Goal: Task Accomplishment & Management: Use online tool/utility

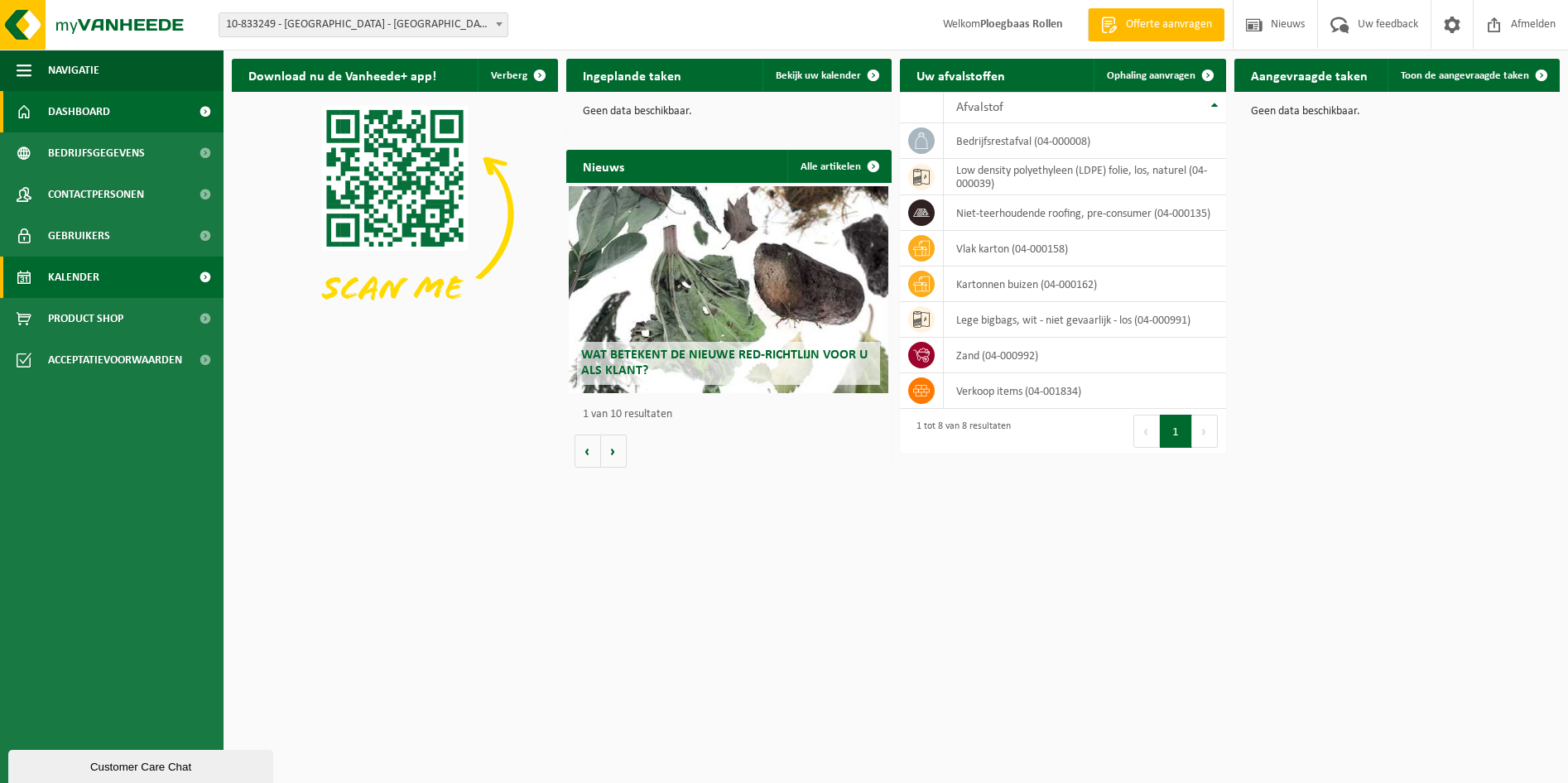
click at [110, 283] on link "Kalender" at bounding box center [112, 277] width 224 height 42
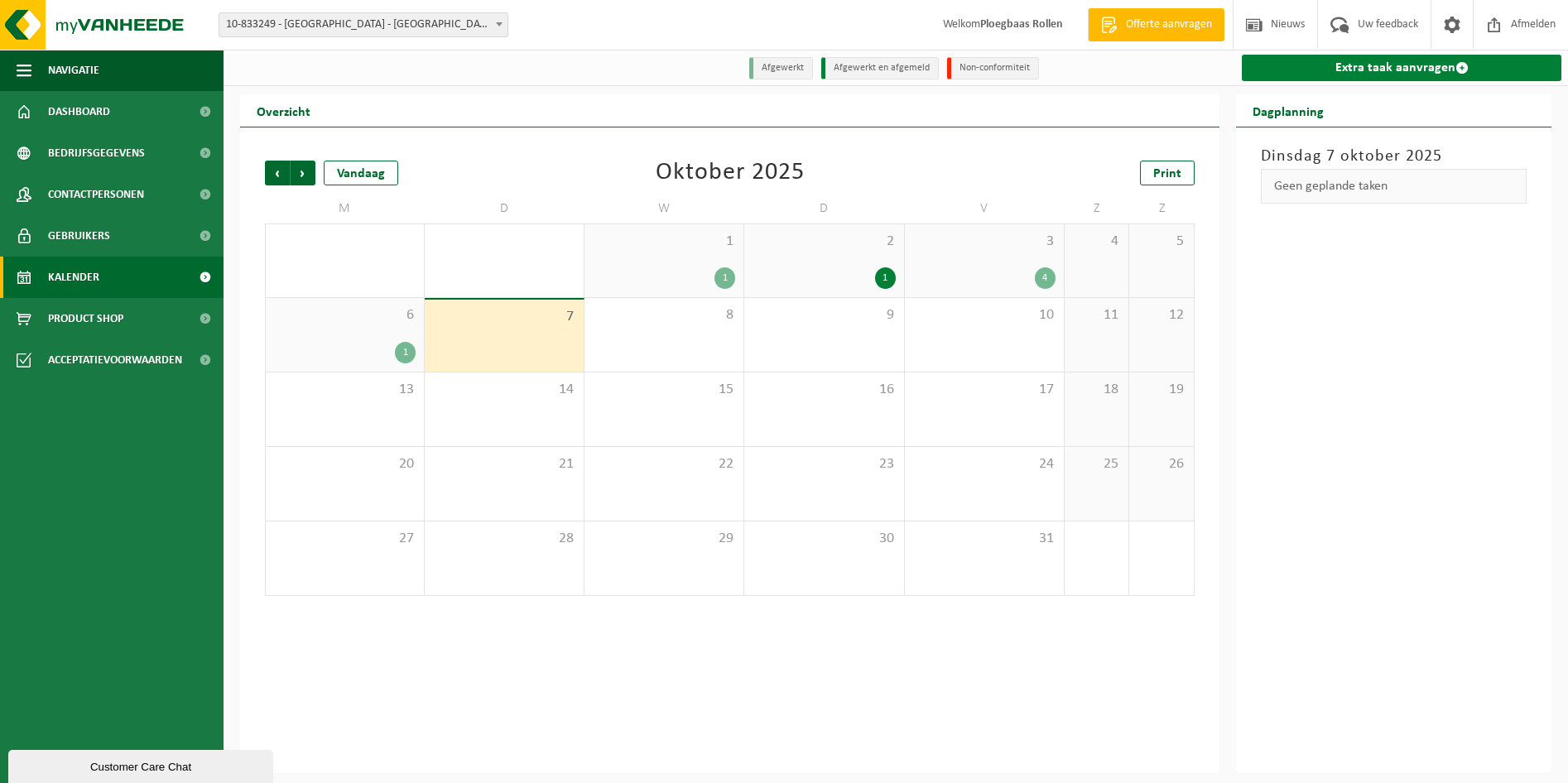
click at [1415, 68] on link "Extra taak aanvragen" at bounding box center [1402, 68] width 320 height 26
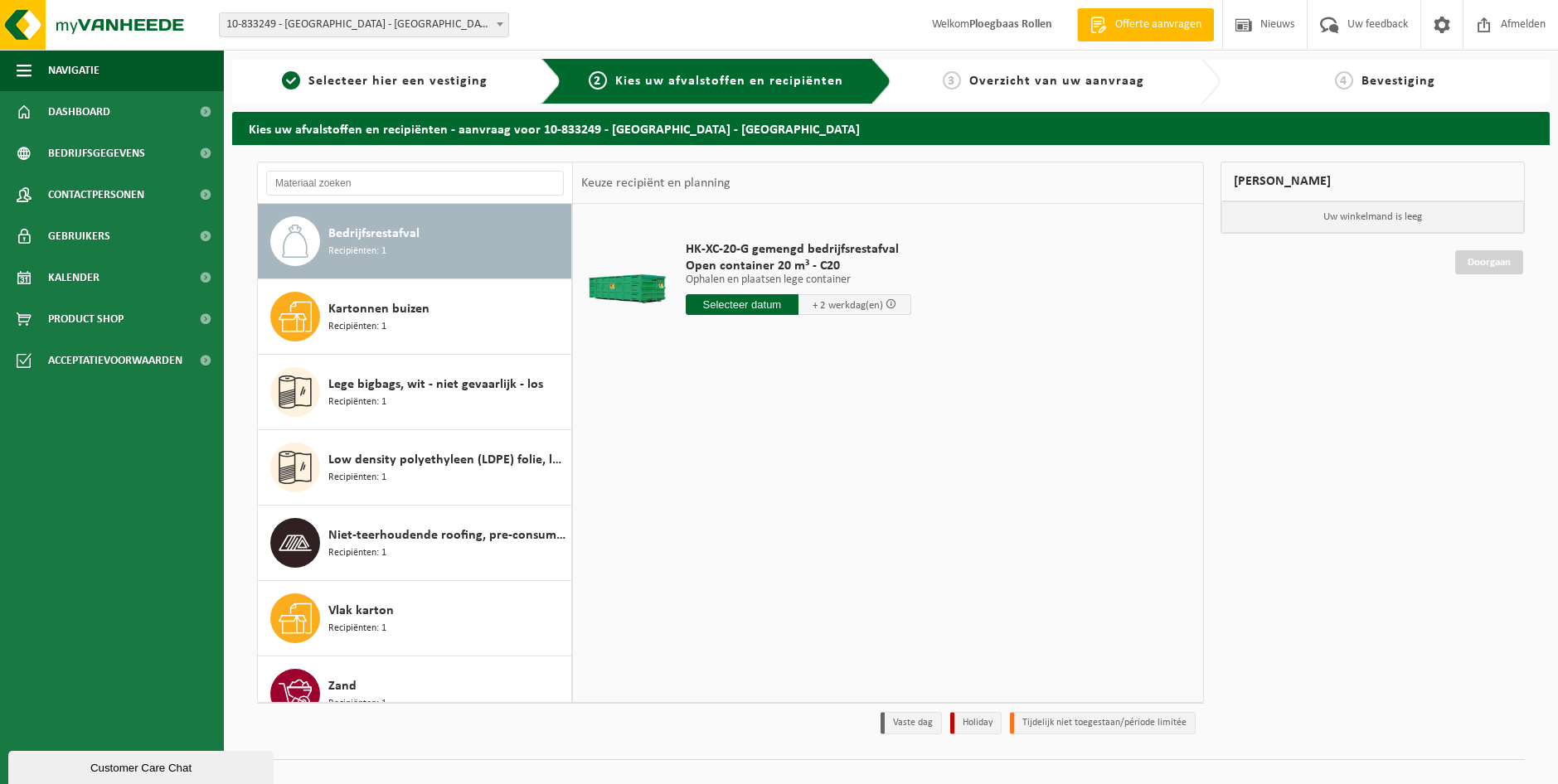
click at [730, 303] on input "text" at bounding box center [742, 304] width 113 height 21
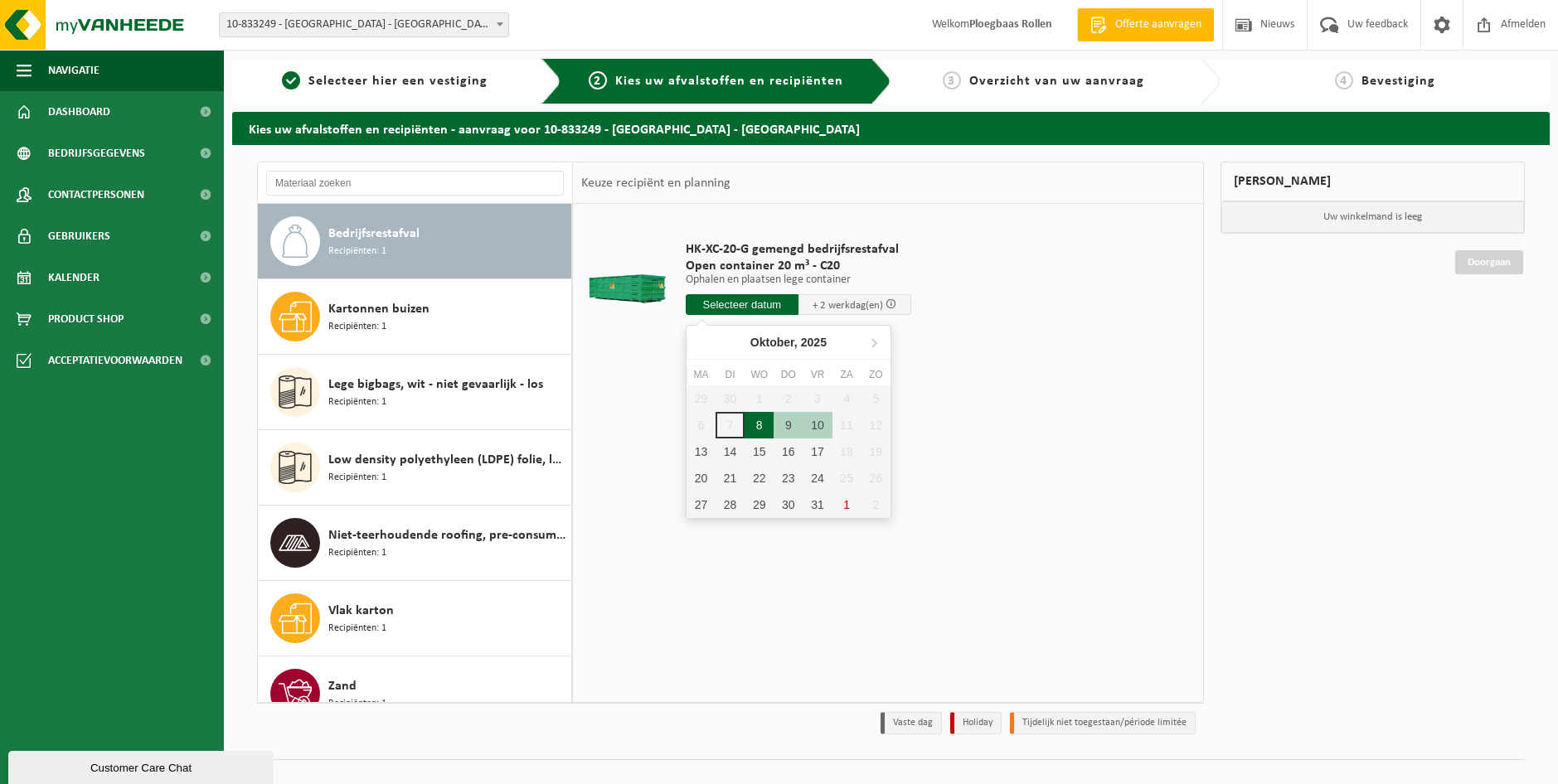
click at [764, 421] on div "8" at bounding box center [759, 425] width 29 height 26
type input "Van 2025-10-08"
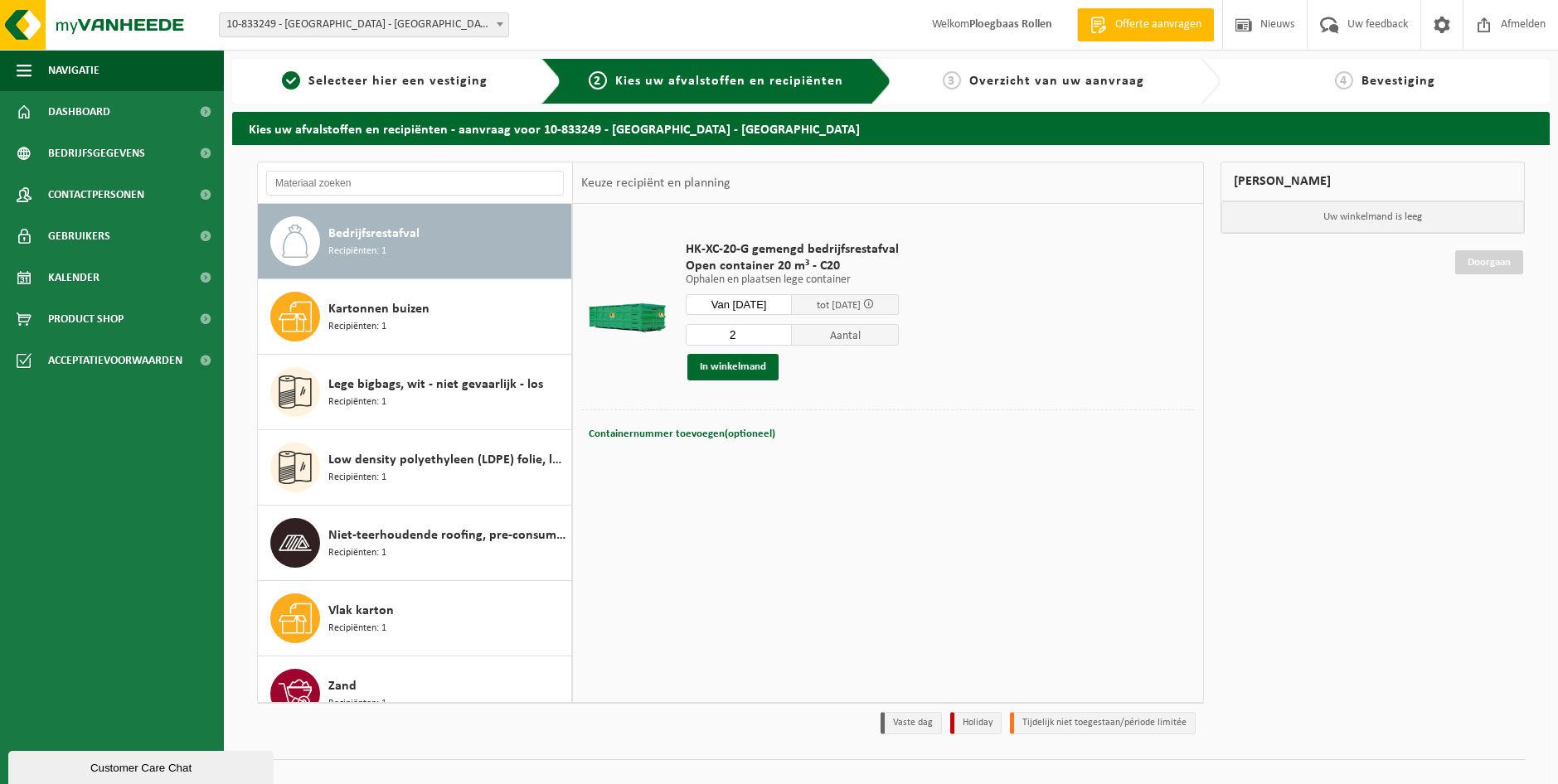
type input "2"
click at [786, 331] on input "2" at bounding box center [739, 335] width 107 height 22
click at [739, 371] on button "In winkelmand" at bounding box center [733, 366] width 91 height 26
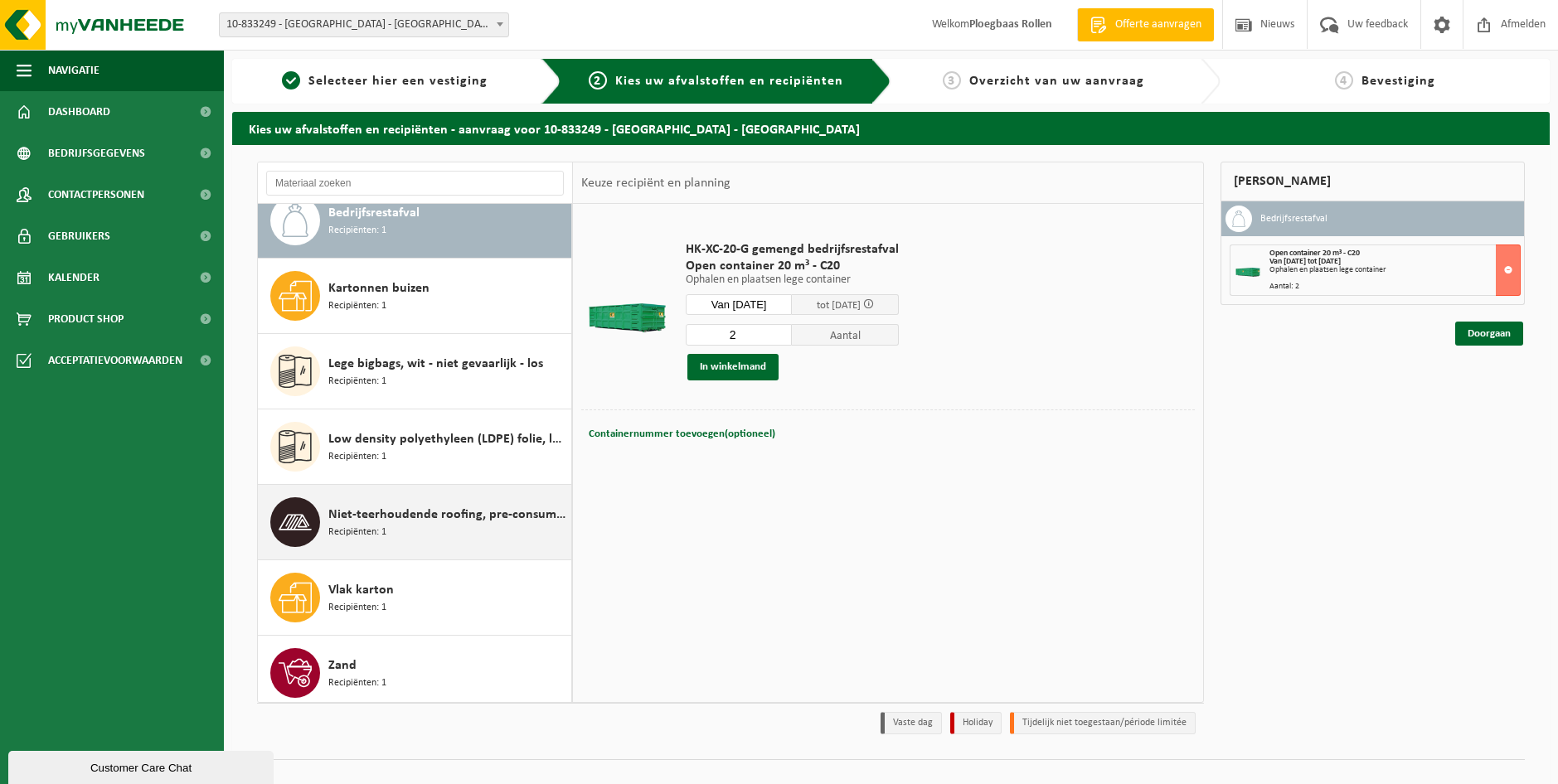
scroll to position [29, 0]
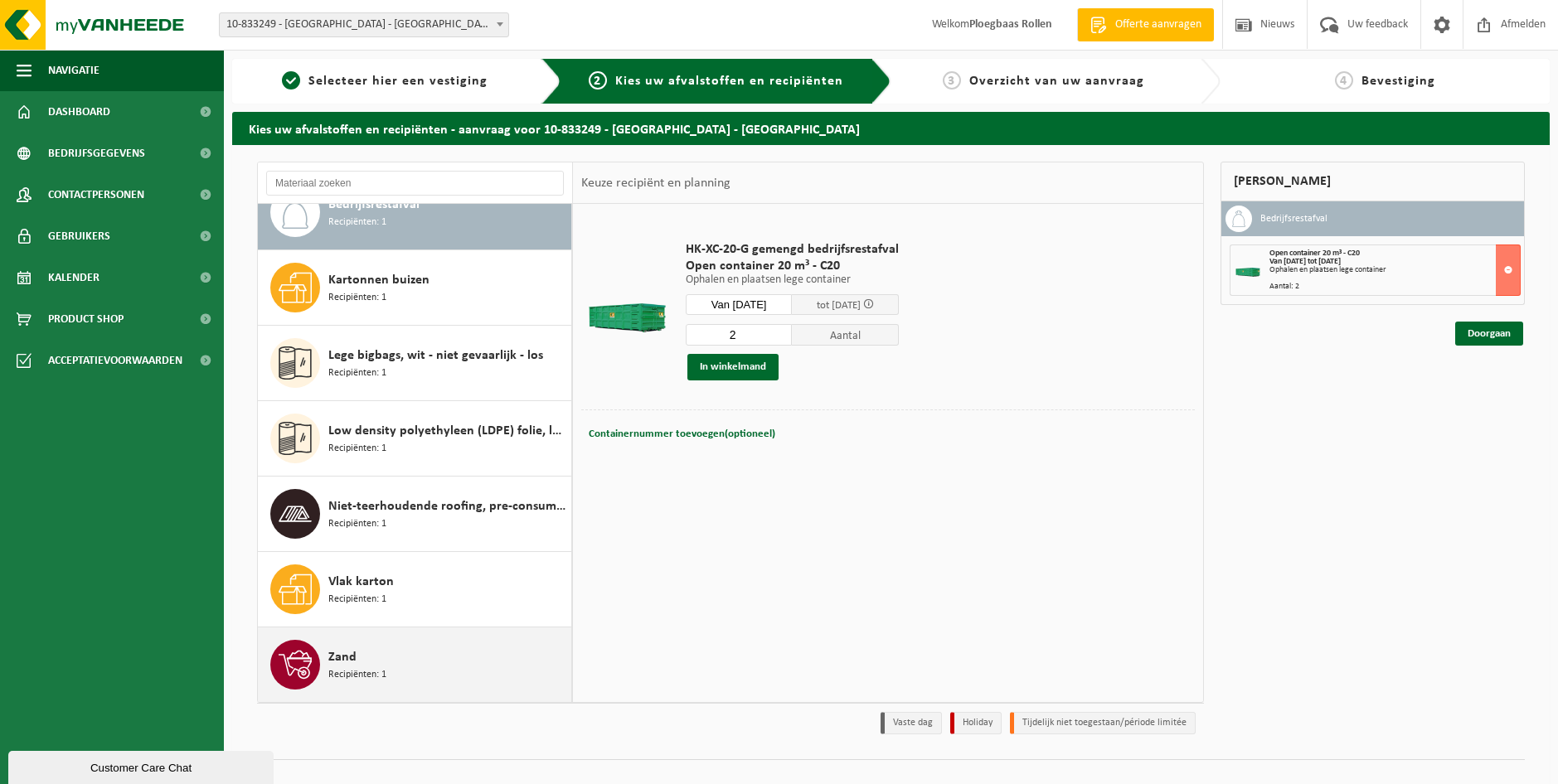
click at [489, 643] on div "Zand Recipiënten: 1" at bounding box center [448, 665] width 239 height 50
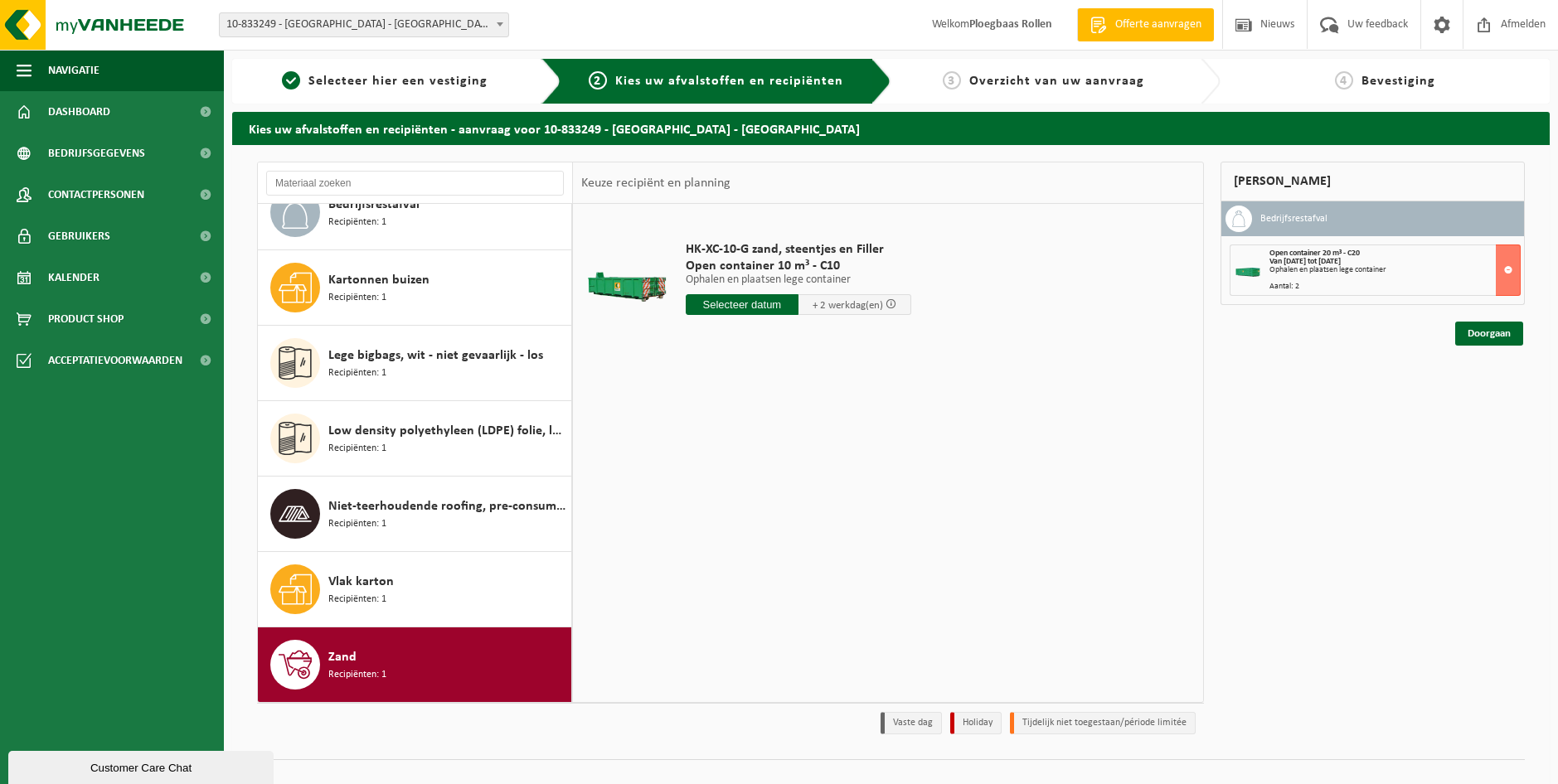
click at [779, 301] on input "text" at bounding box center [742, 304] width 113 height 21
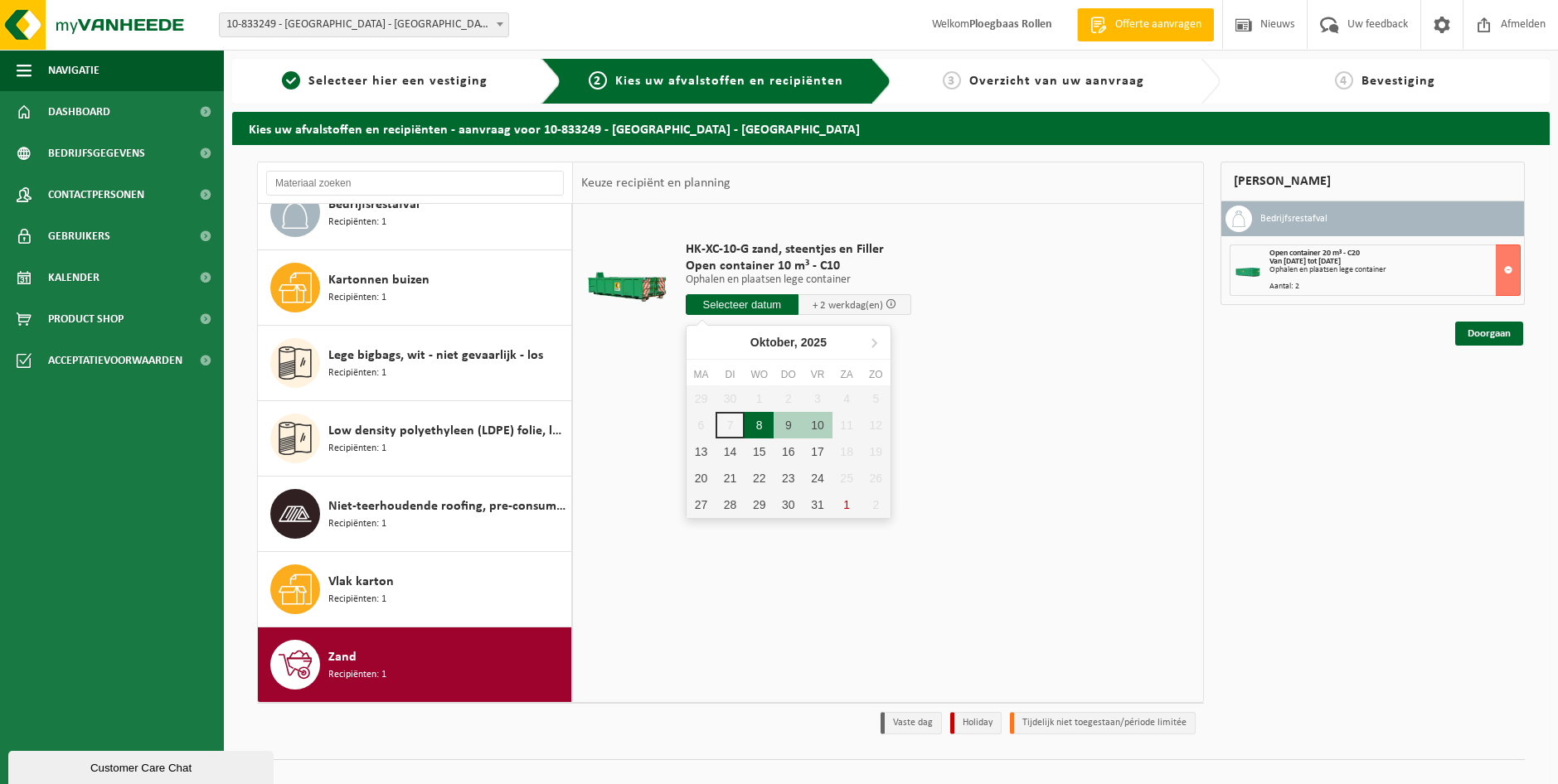
click at [764, 426] on div "8" at bounding box center [759, 425] width 29 height 26
type input "Van 2025-10-08"
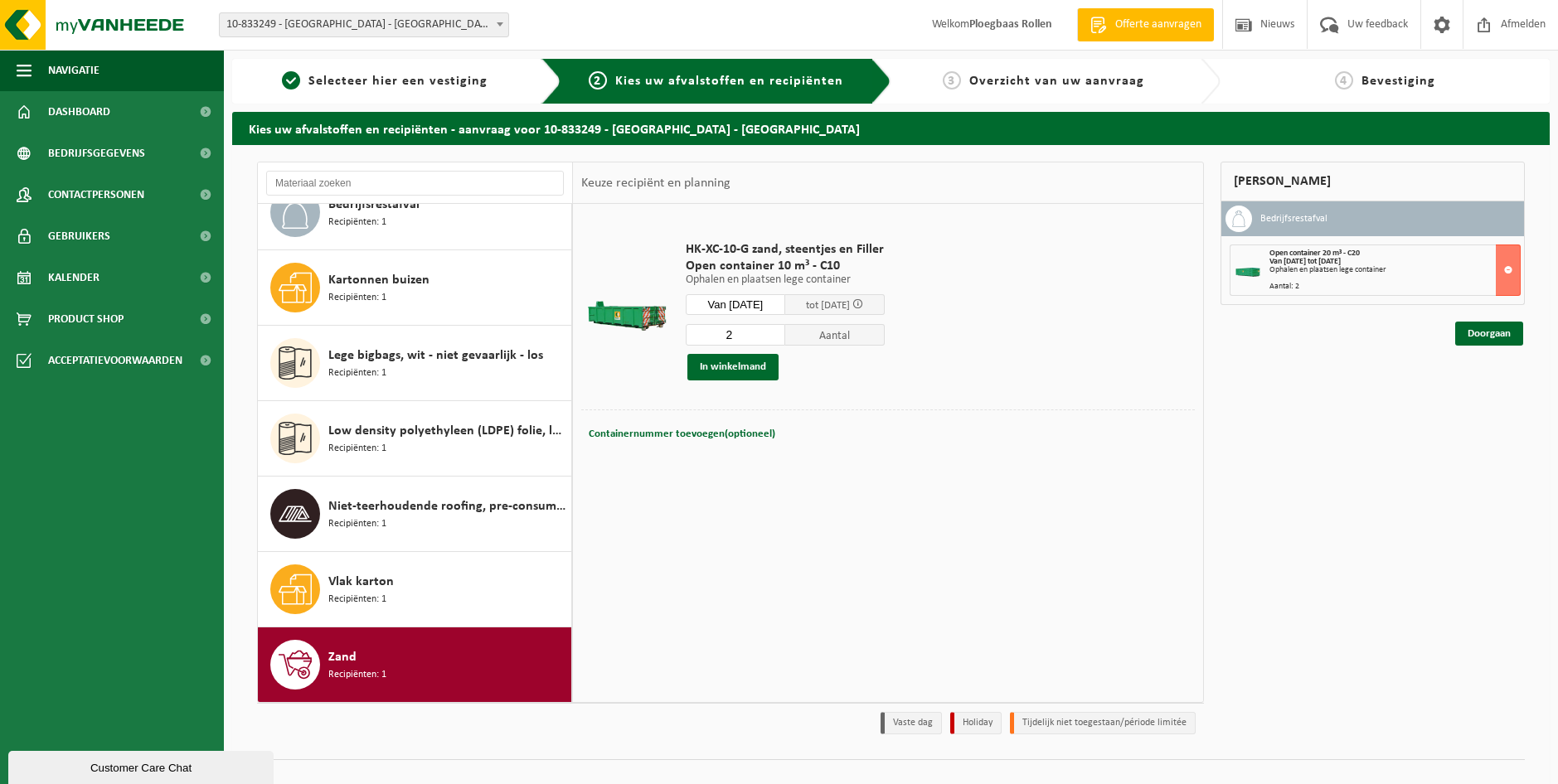
click at [785, 331] on input "2" at bounding box center [736, 335] width 100 height 22
type input "3"
click at [785, 331] on input "3" at bounding box center [736, 335] width 100 height 22
click at [736, 359] on button "In winkelmand" at bounding box center [733, 366] width 91 height 26
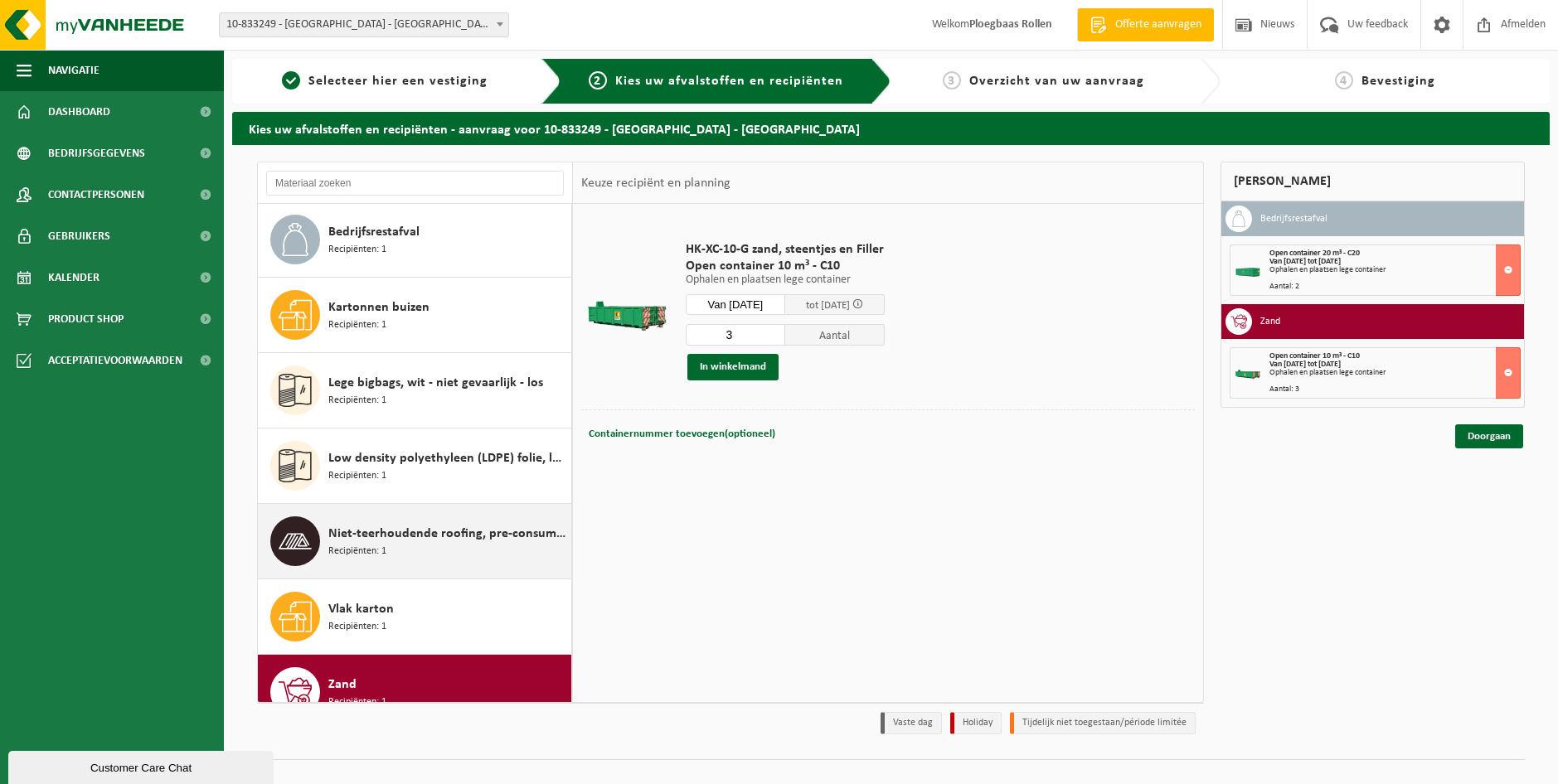
scroll to position [0, 0]
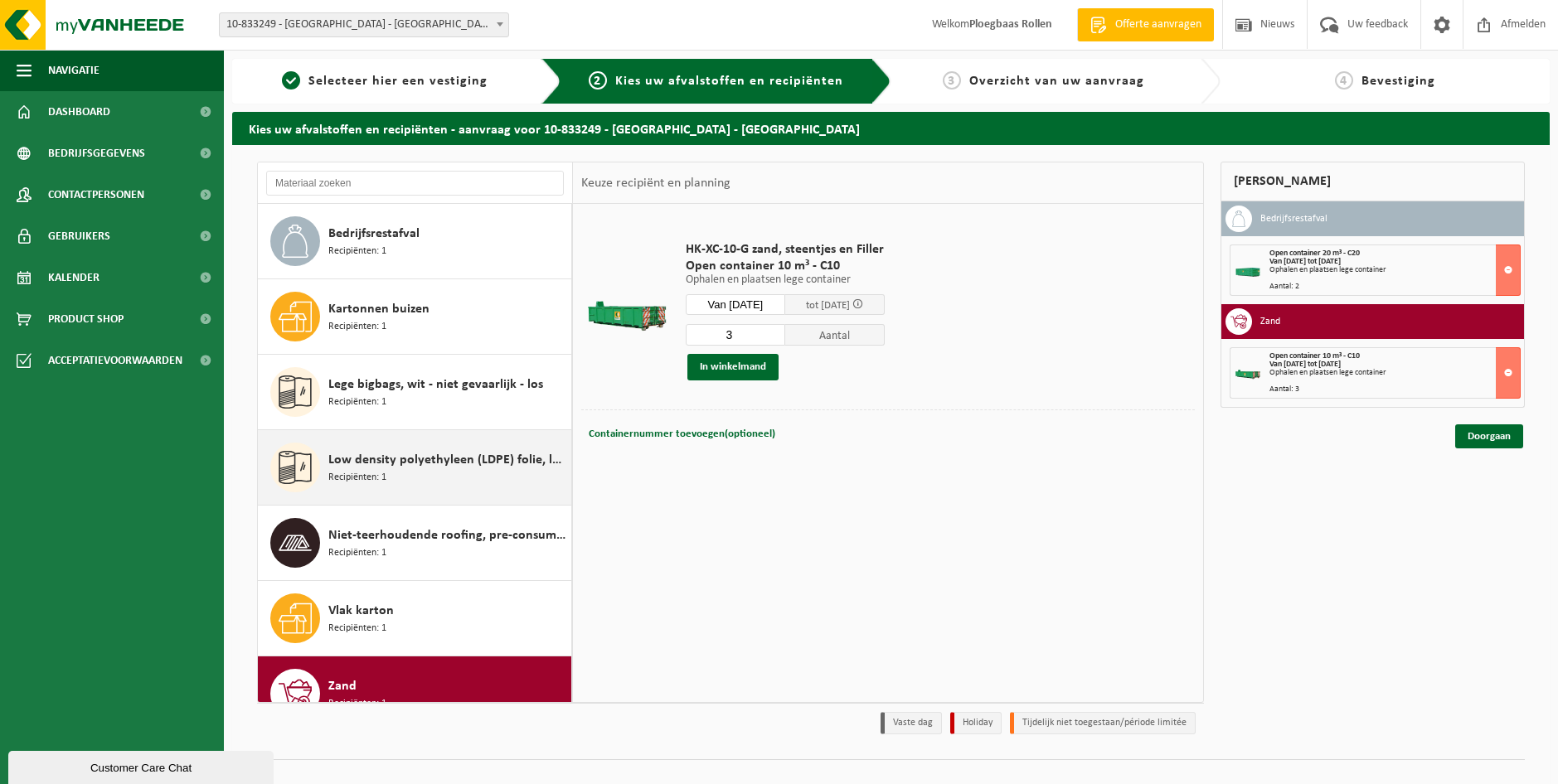
click at [452, 473] on div "Low density polyethyleen (LDPE) folie, los, naturel Recipiënten: 1" at bounding box center [448, 468] width 239 height 50
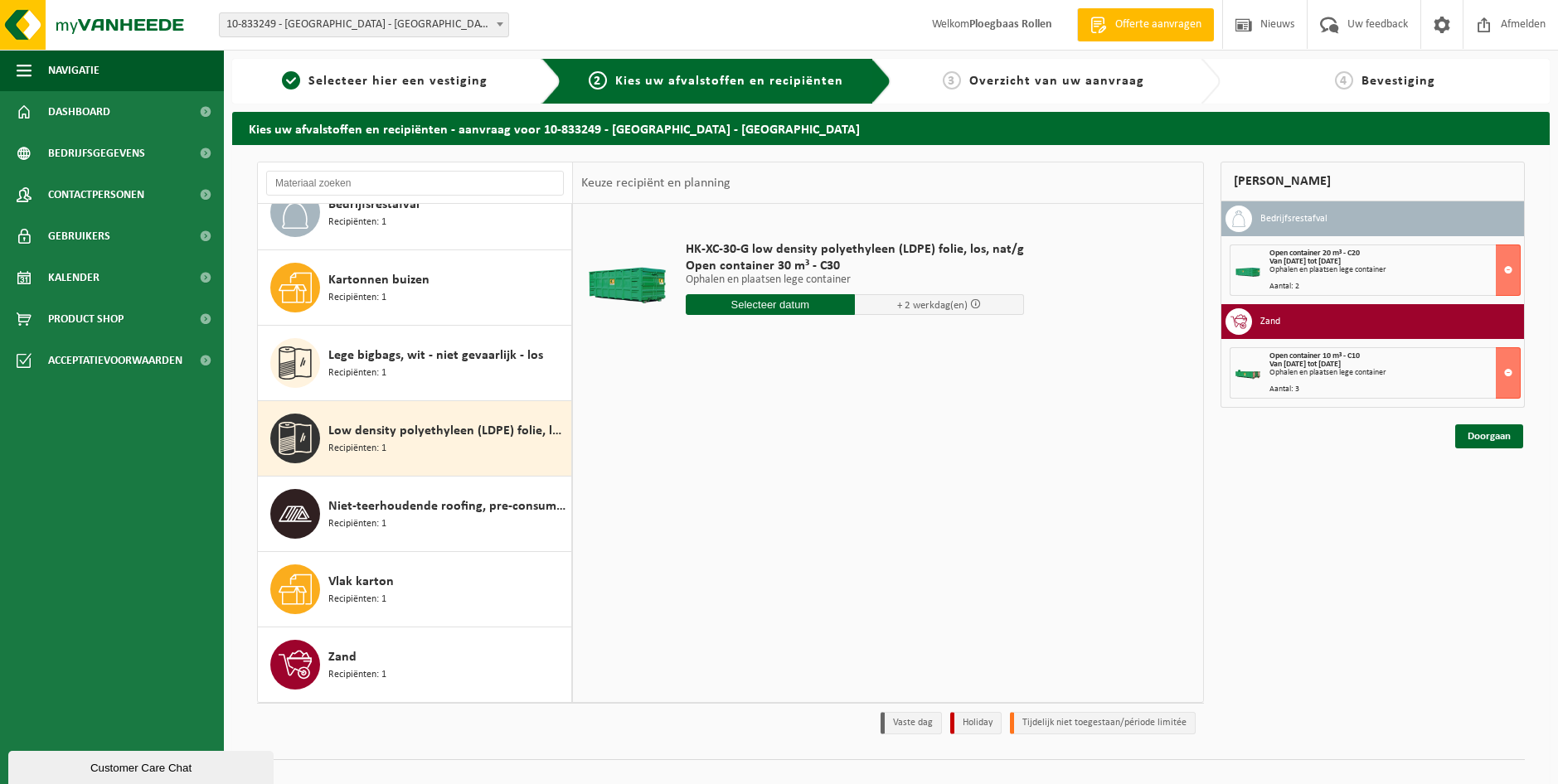
click at [774, 307] on input "text" at bounding box center [770, 304] width 169 height 21
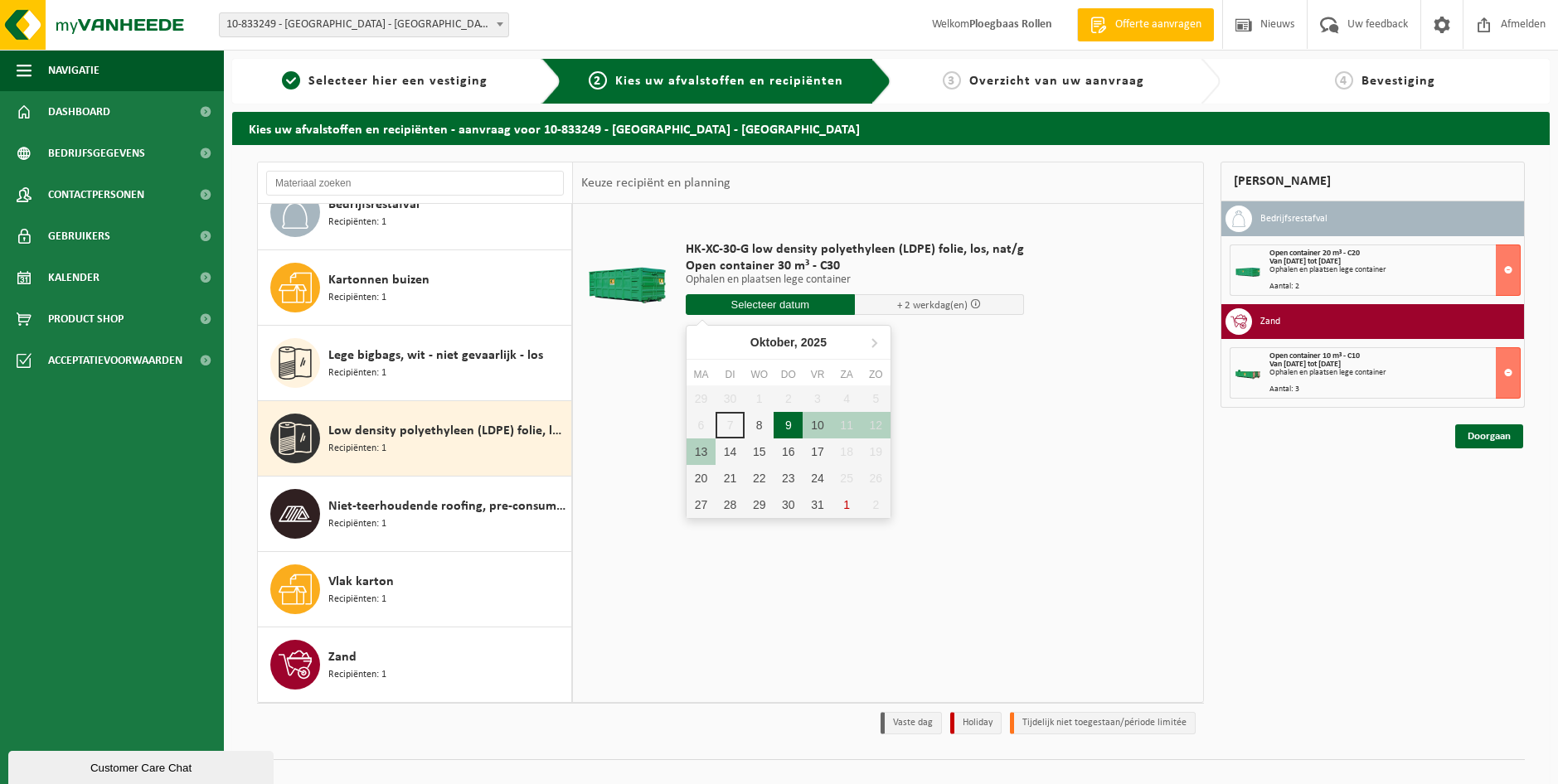
click at [784, 422] on div "9" at bounding box center [788, 425] width 29 height 26
type input "Van 2025-10-09"
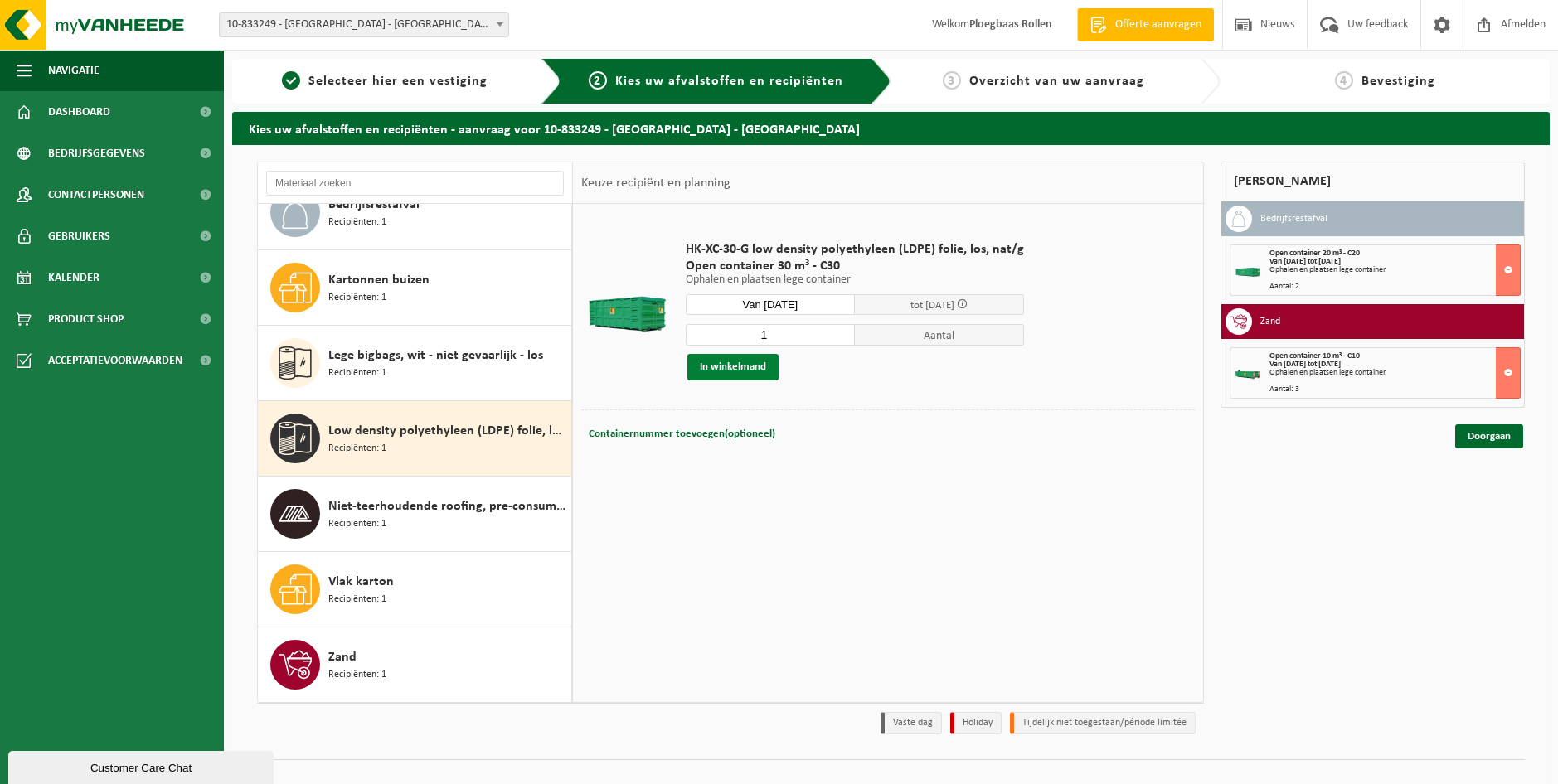
click at [742, 368] on button "In winkelmand" at bounding box center [733, 366] width 91 height 26
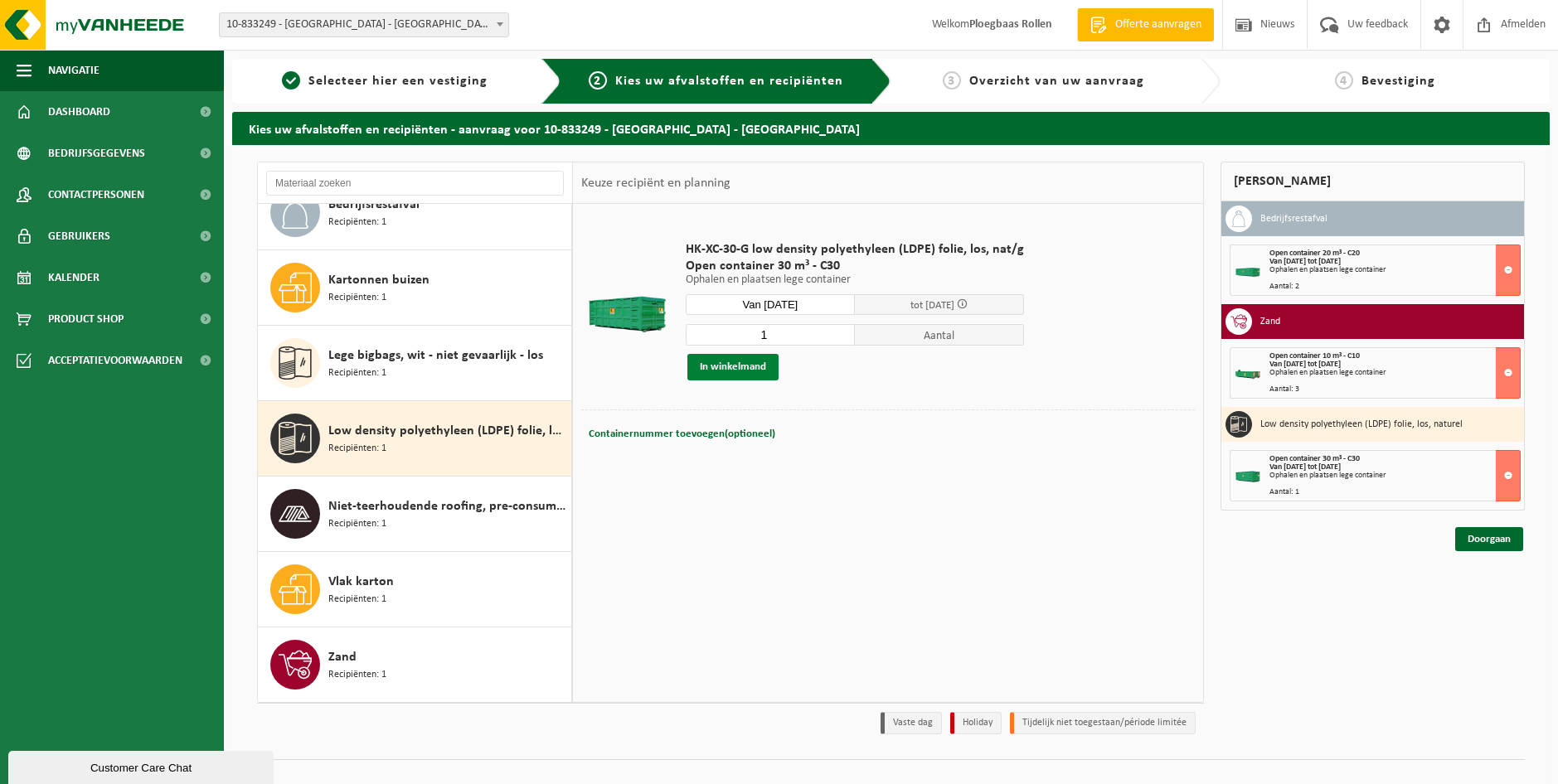
click at [722, 378] on button "In winkelmand" at bounding box center [733, 366] width 91 height 26
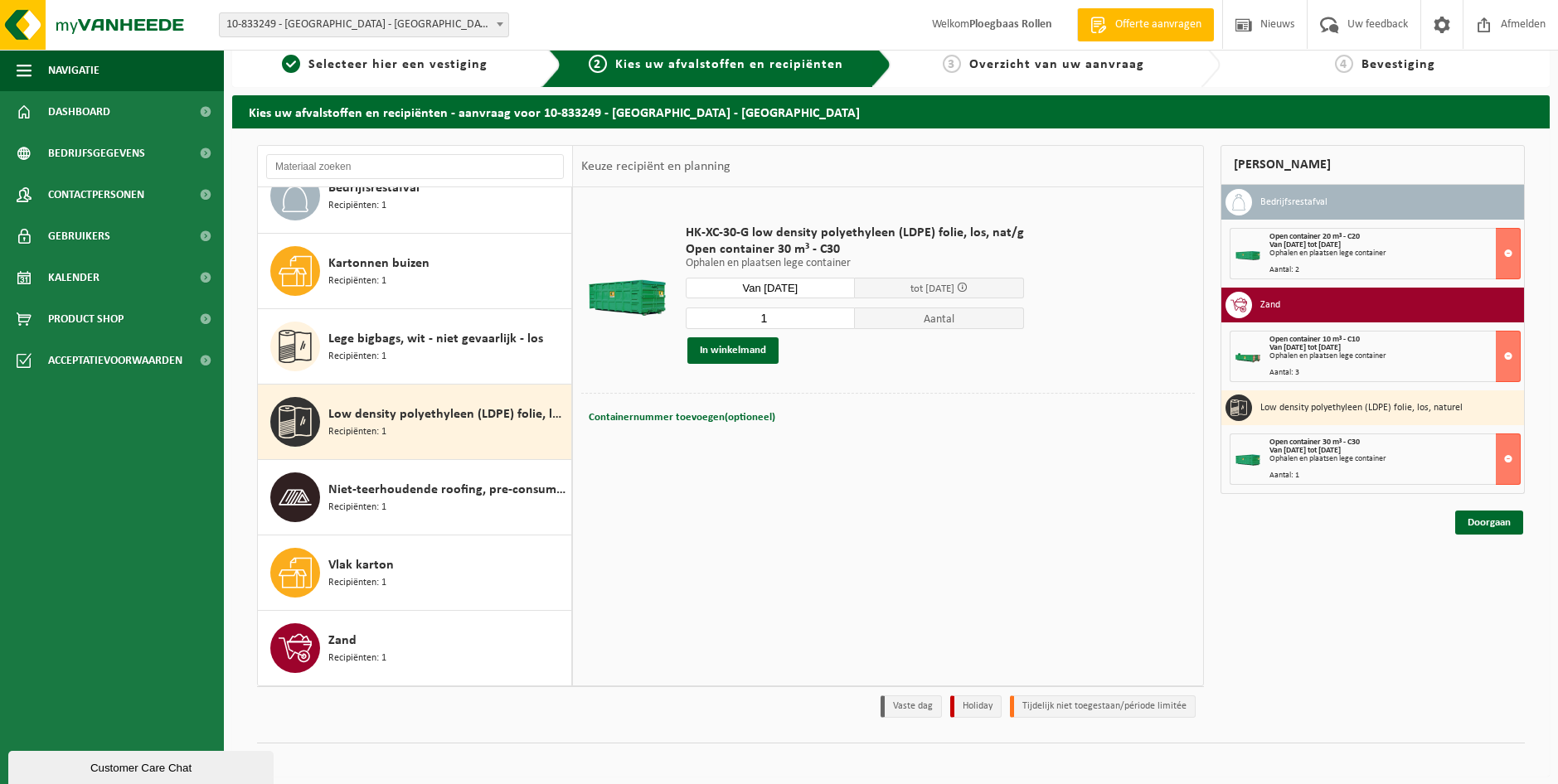
scroll to position [25, 0]
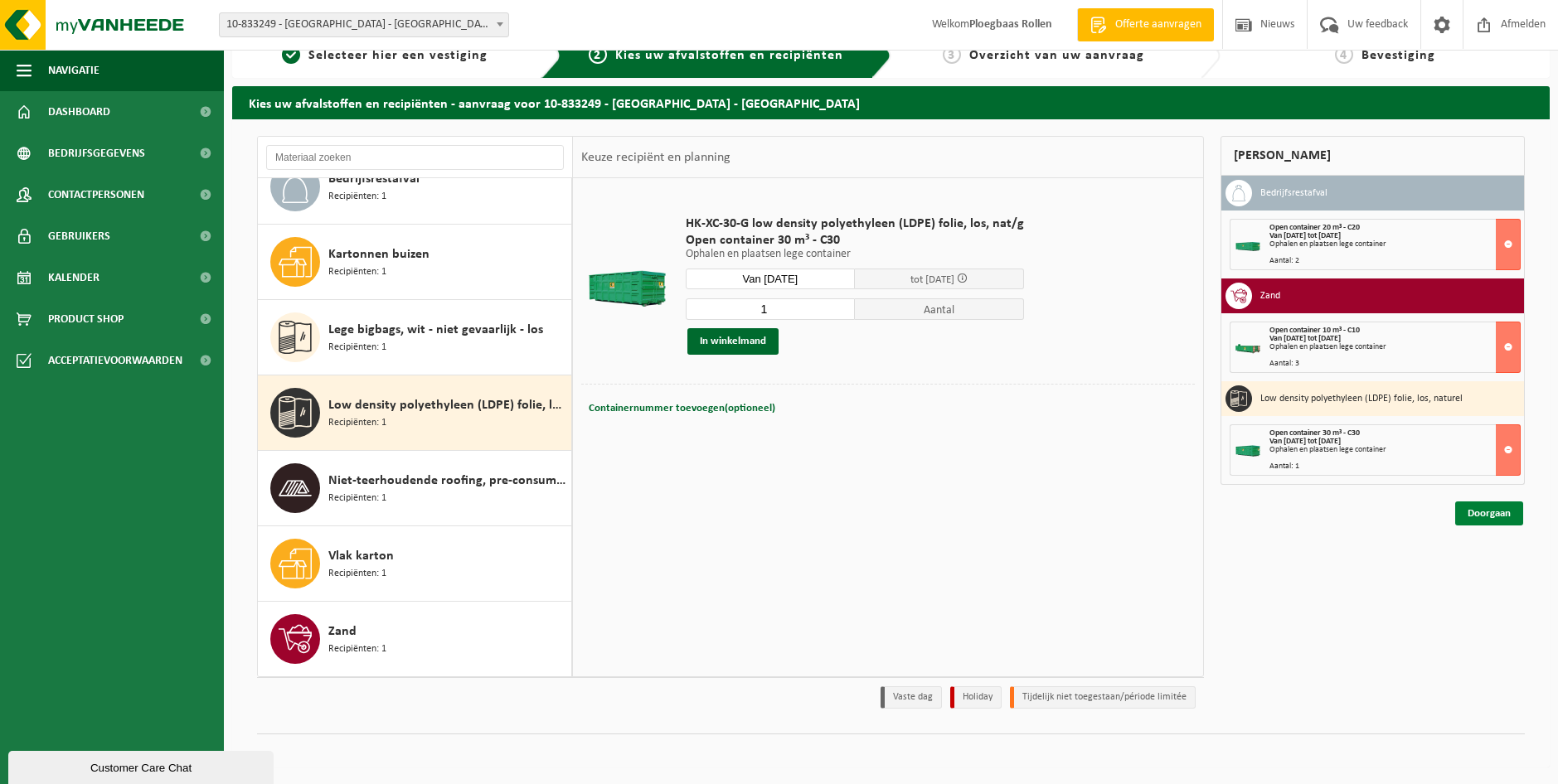
click at [1502, 507] on link "Doorgaan" at bounding box center [1489, 514] width 68 height 24
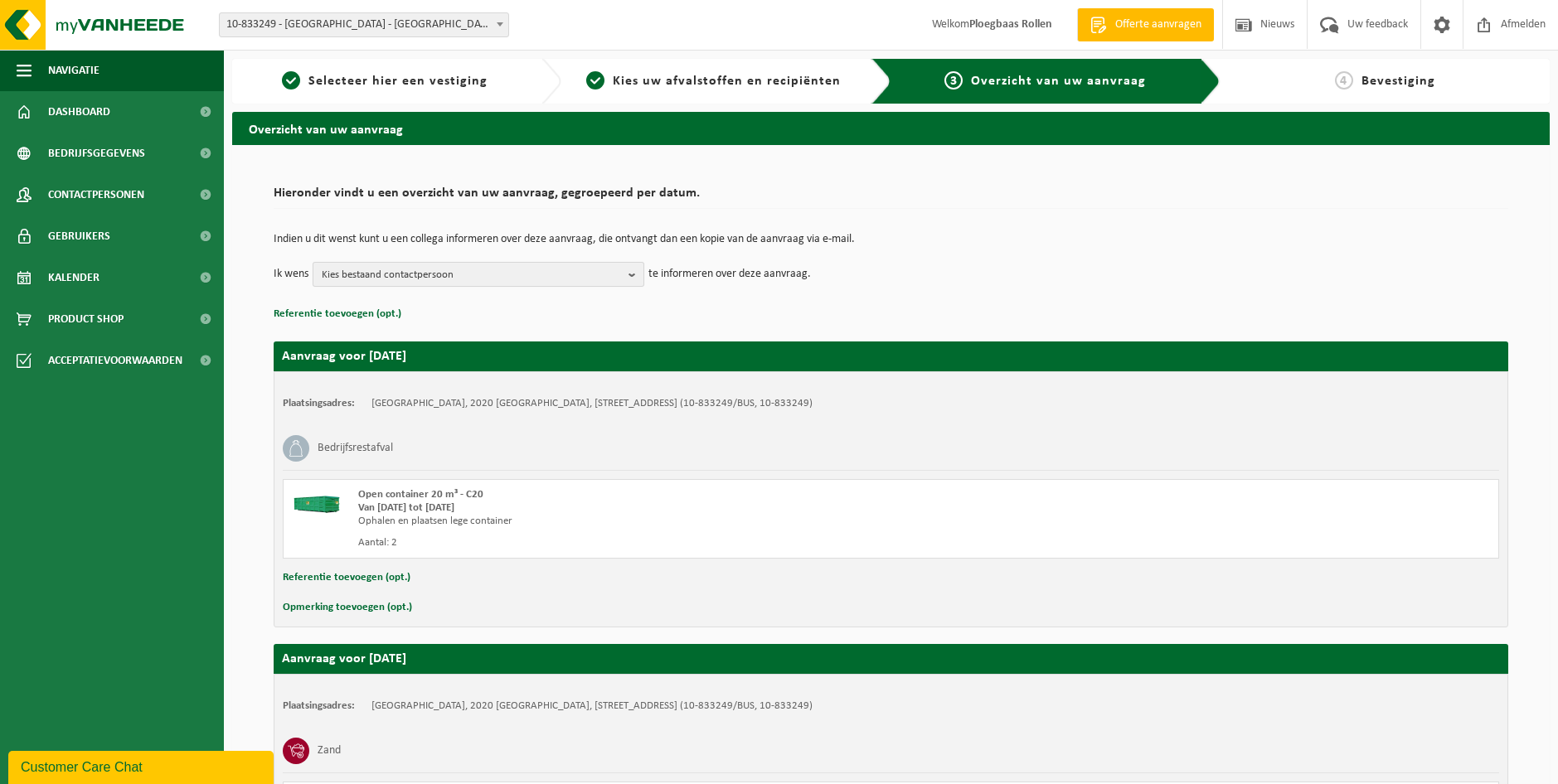
click at [635, 274] on b "button" at bounding box center [636, 275] width 15 height 24
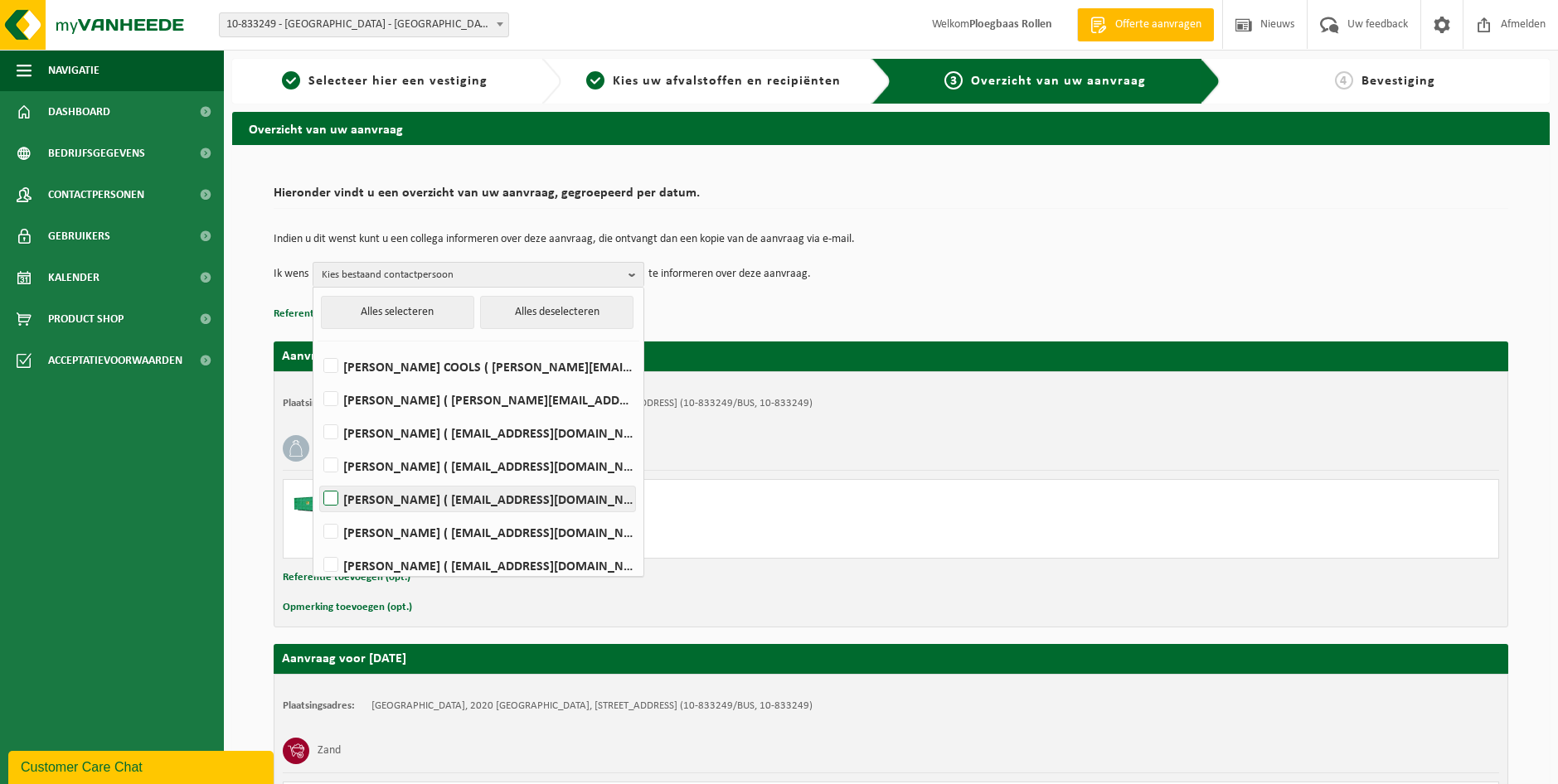
click at [503, 496] on label "Stijn Simons ( stijn.simons@iko.com )" at bounding box center [478, 499] width 315 height 25
click at [318, 478] on input "Stijn Simons ( stijn.simons@iko.com )" at bounding box center [317, 477] width 1 height 1
checkbox input "true"
click at [474, 398] on label "KEVIN DE MEYER ( kevin.demeyer@iko.com )" at bounding box center [478, 400] width 315 height 25
click at [318, 379] on input "KEVIN DE MEYER ( kevin.demeyer@iko.com )" at bounding box center [317, 378] width 1 height 1
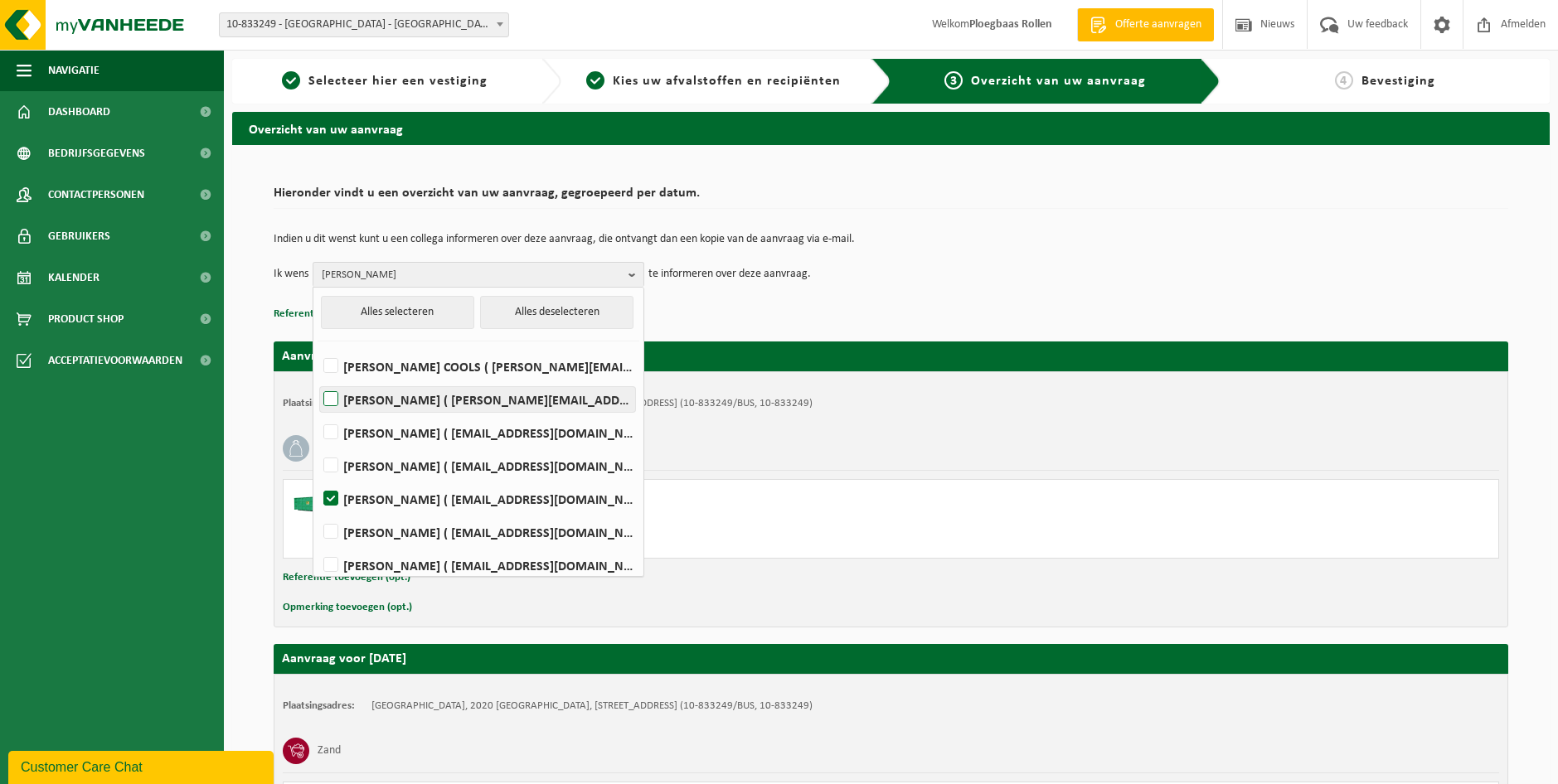
checkbox input "true"
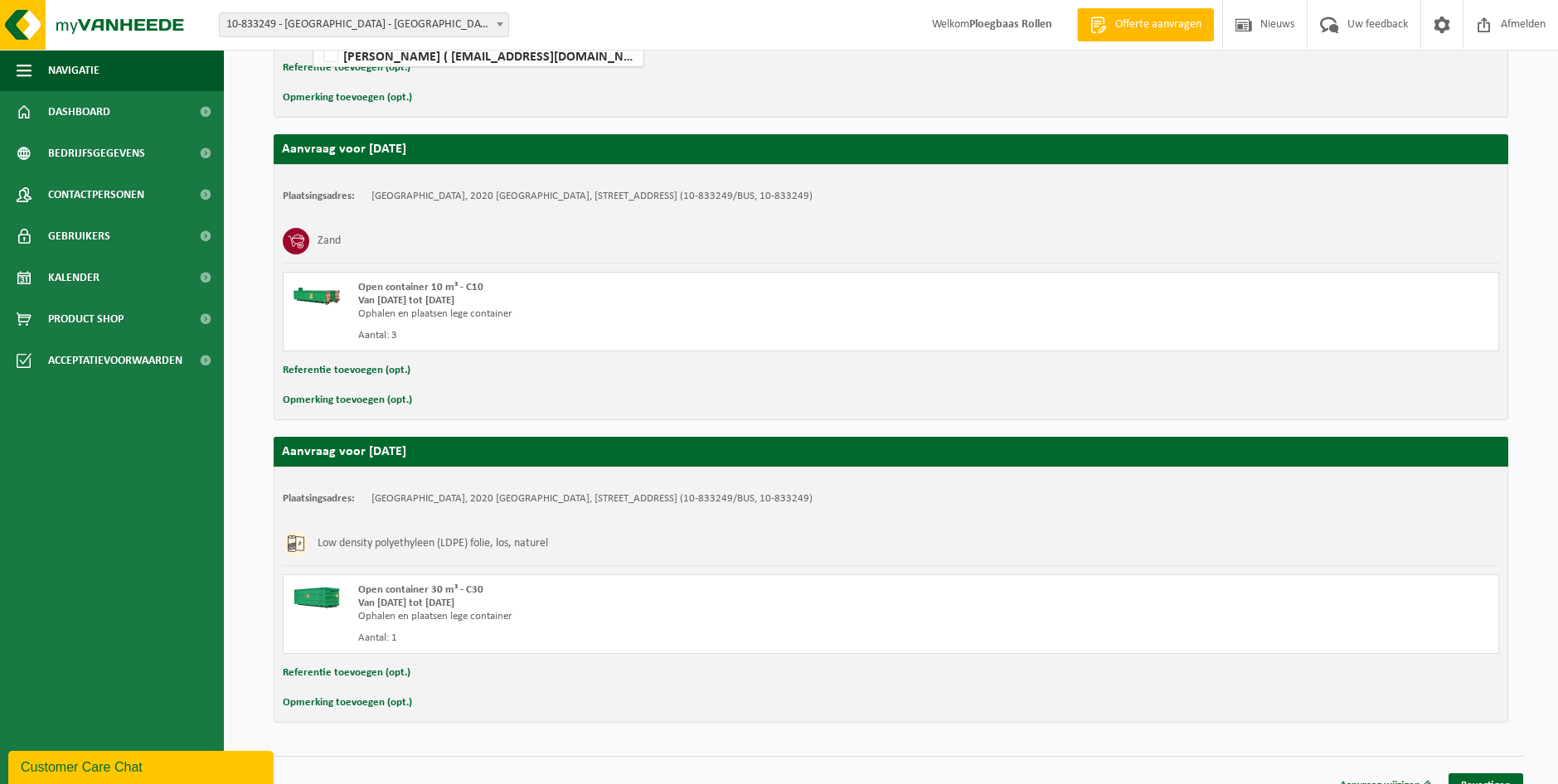
scroll to position [533, 0]
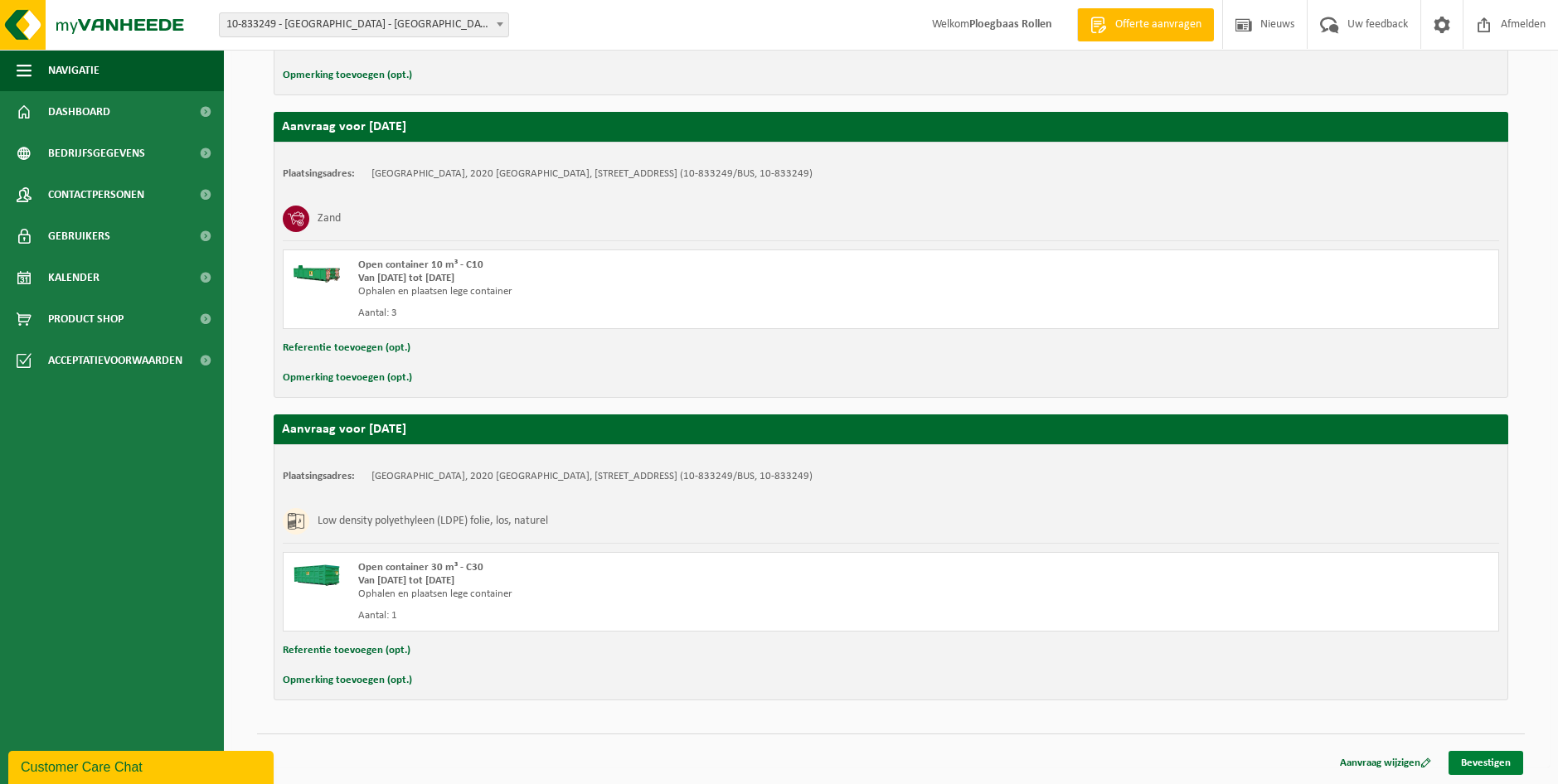
click at [1481, 766] on link "Bevestigen" at bounding box center [1486, 763] width 75 height 24
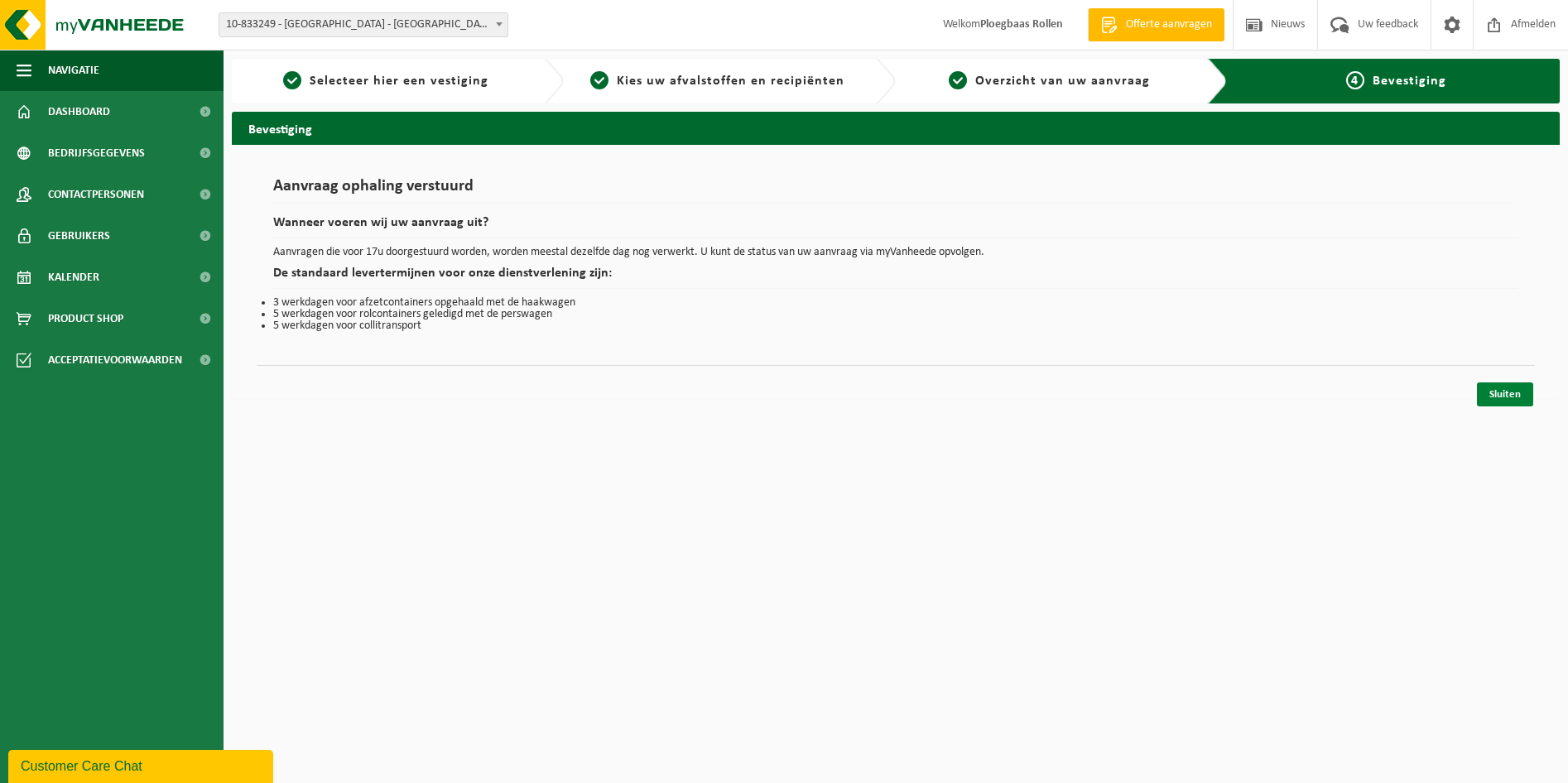
click at [1498, 396] on link "Sluiten" at bounding box center [1505, 395] width 56 height 24
